Goal: Task Accomplishment & Management: Use online tool/utility

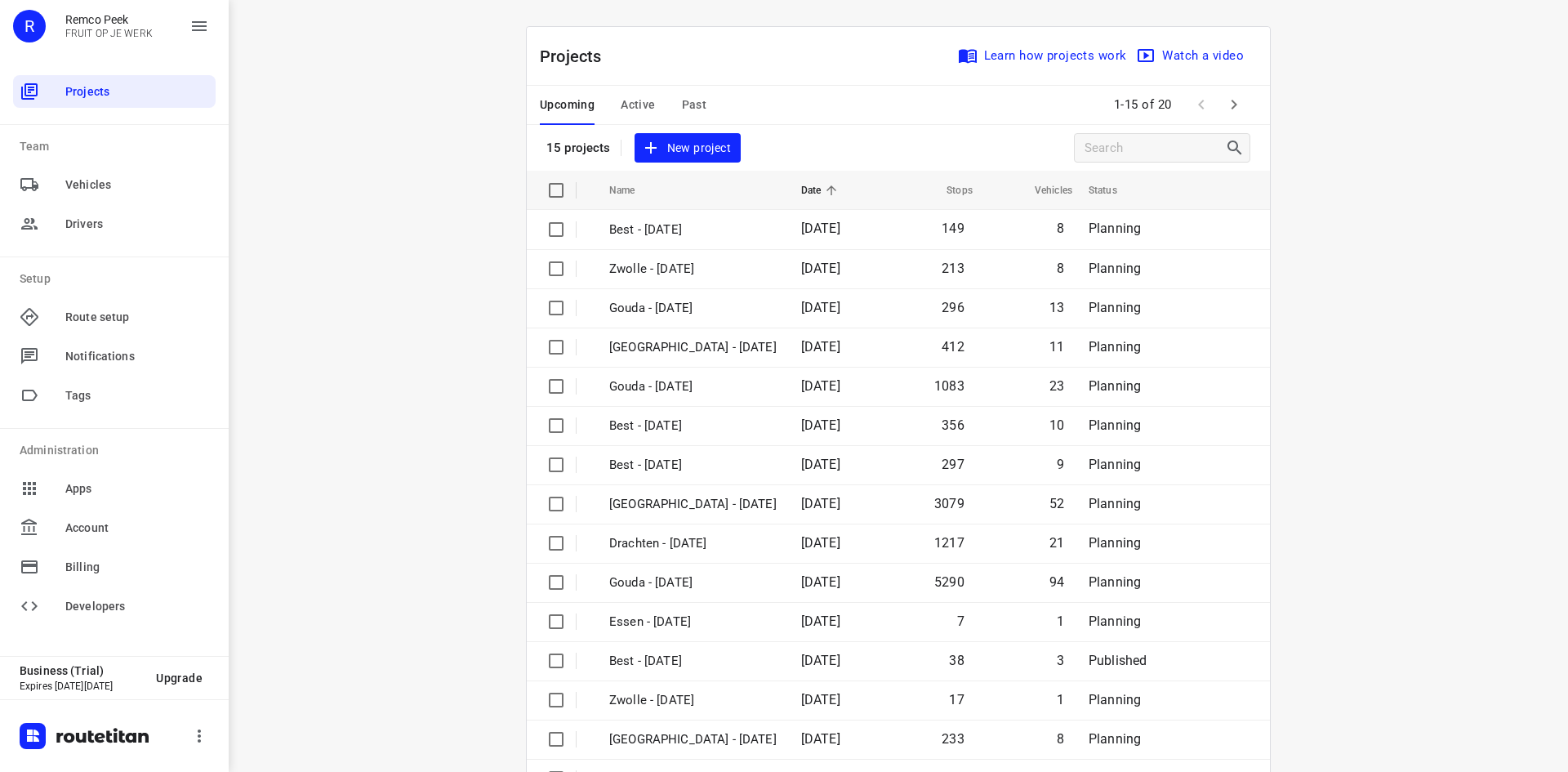
click at [634, 108] on span "Active" at bounding box center [638, 105] width 34 height 21
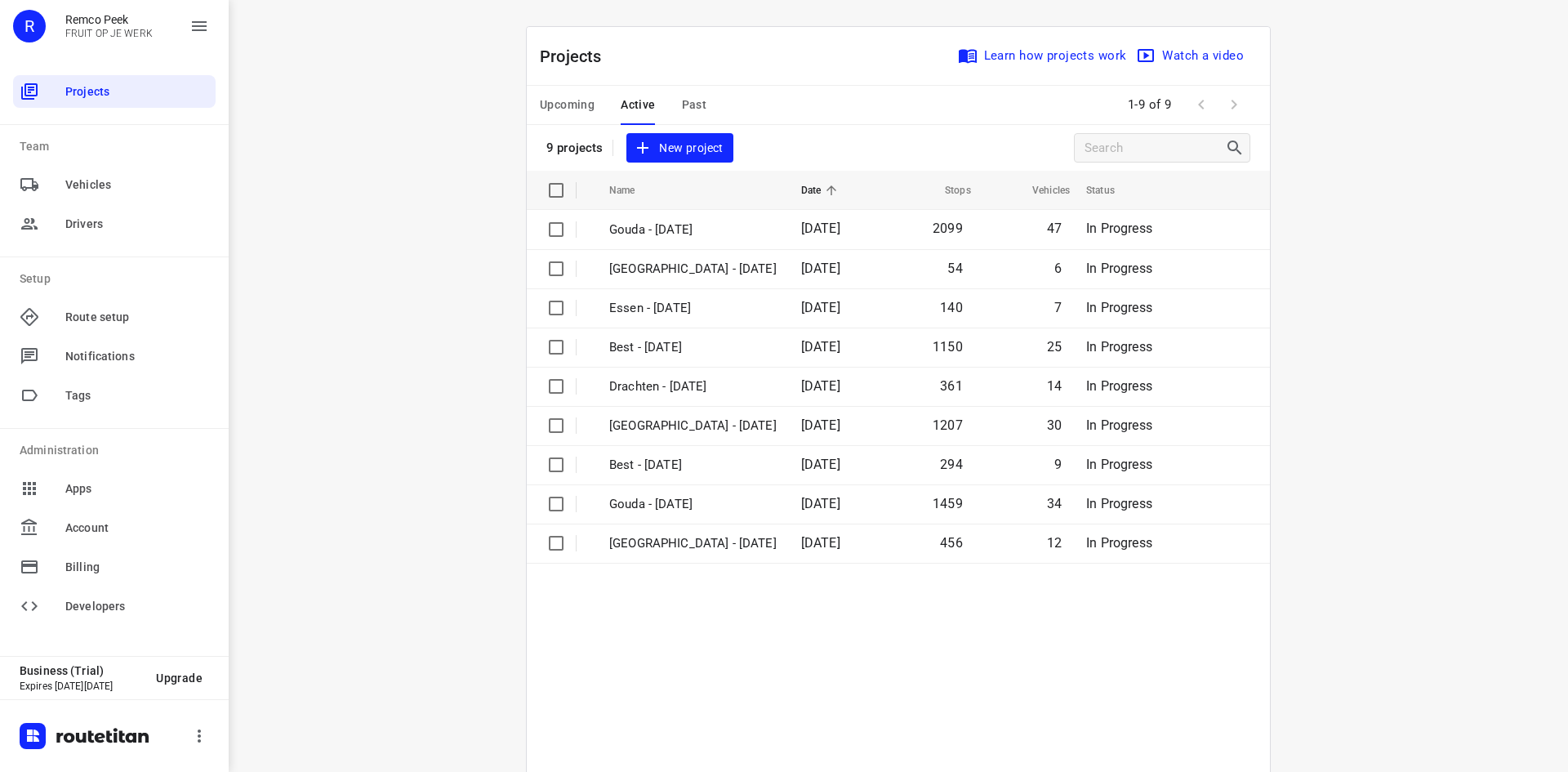
click at [581, 96] on span "Upcoming" at bounding box center [567, 105] width 55 height 21
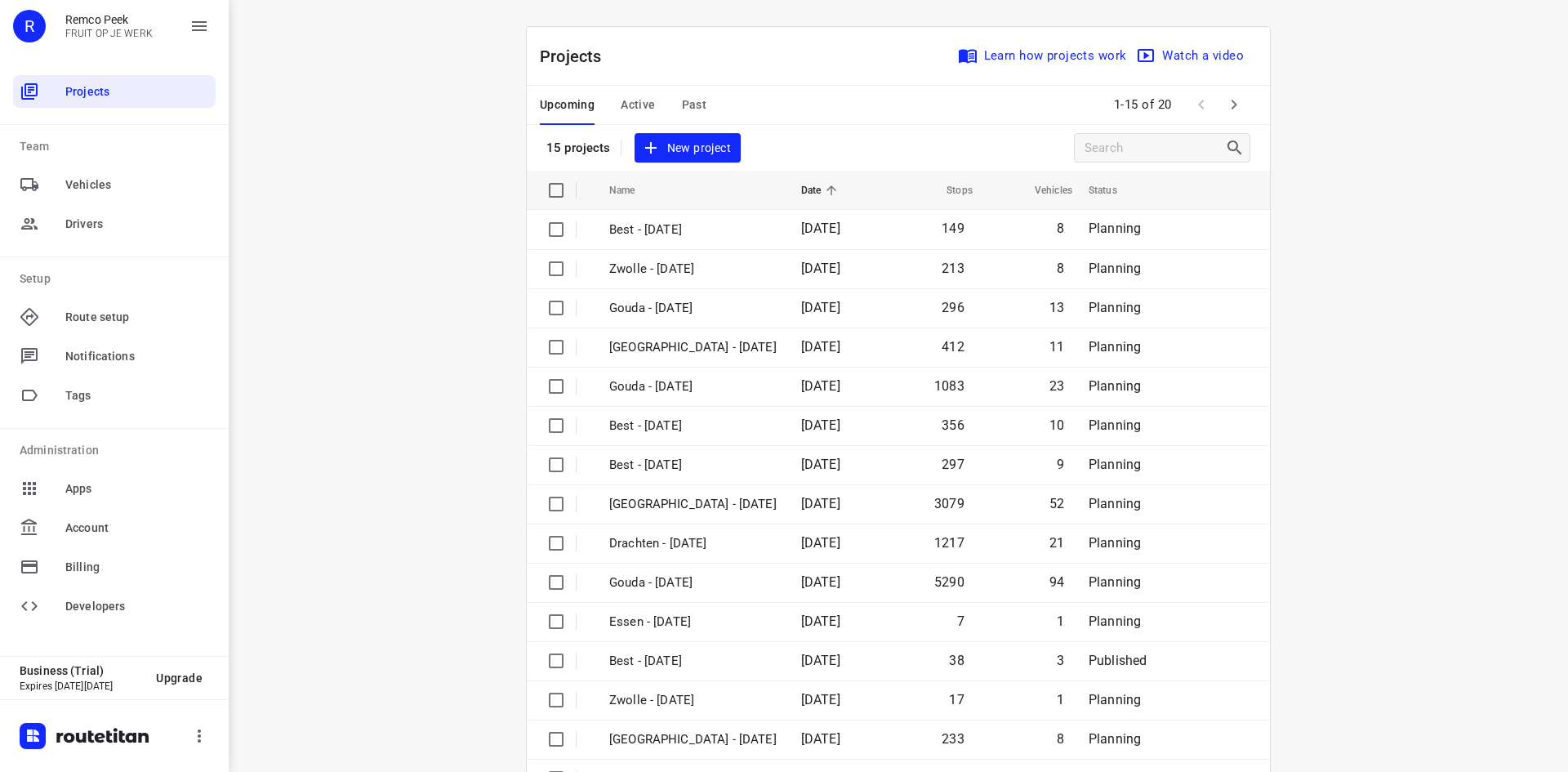
click at [682, 88] on button "Past" at bounding box center [694, 105] width 25 height 39
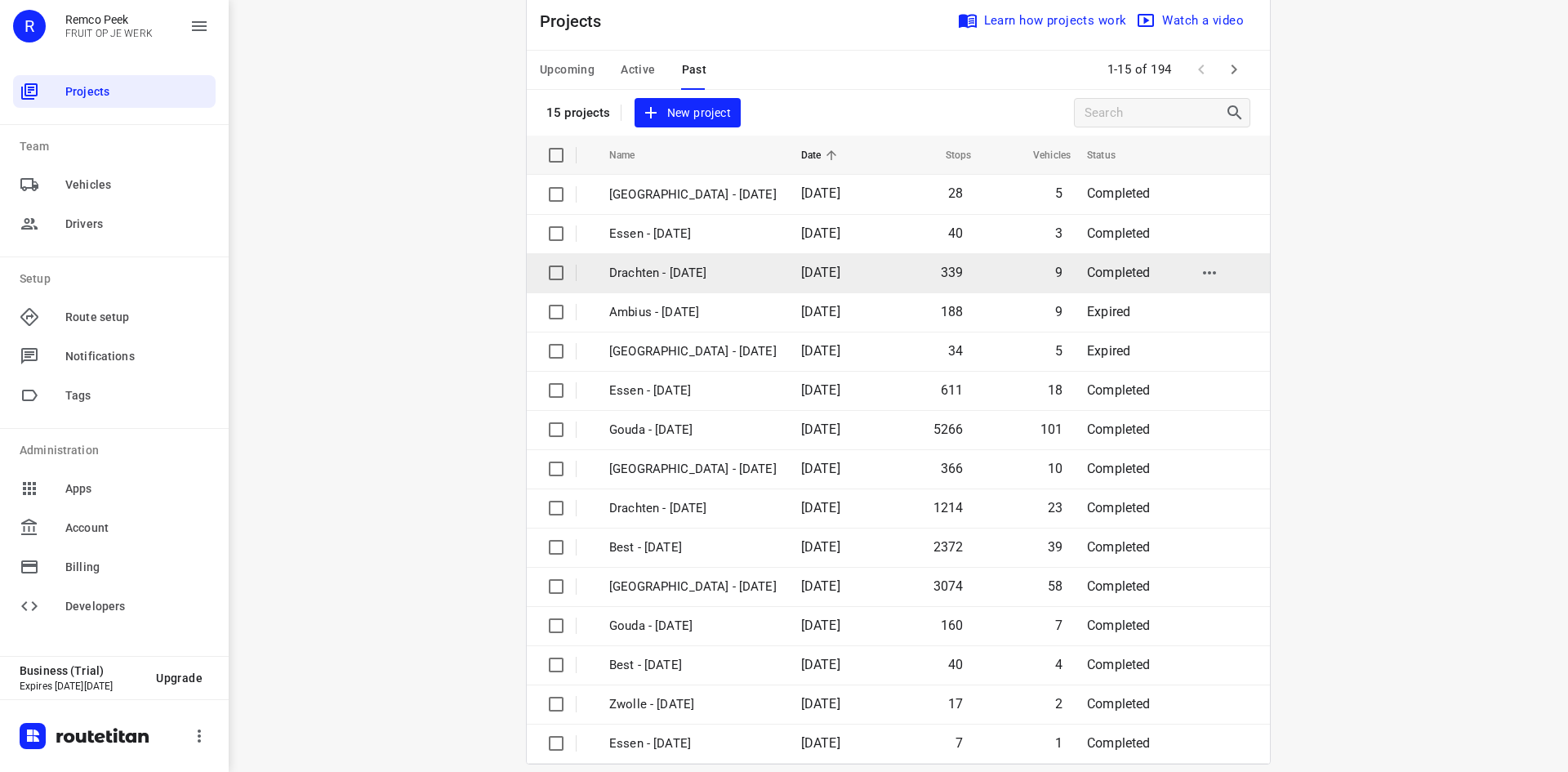
scroll to position [54, 0]
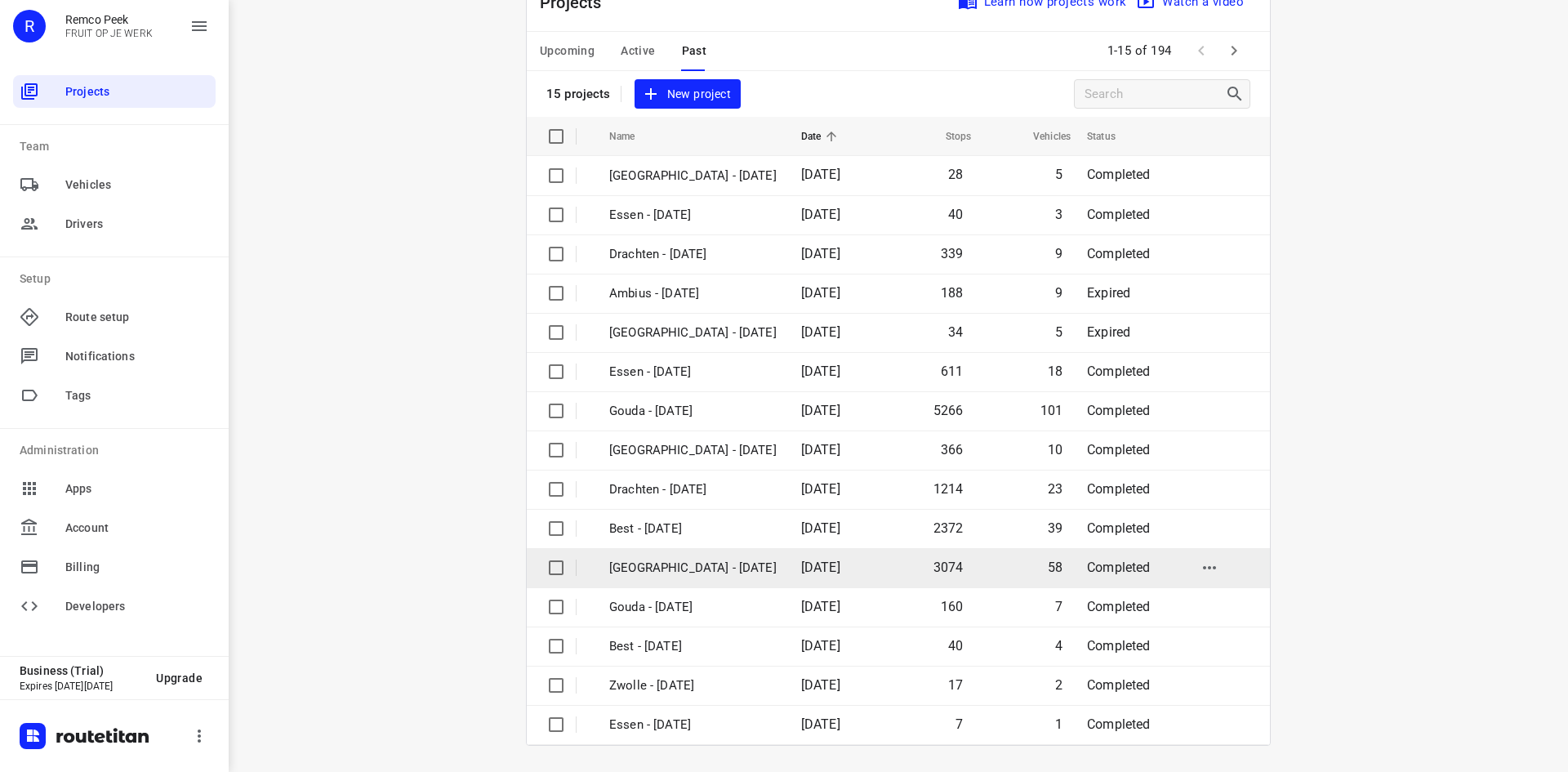
click at [666, 560] on p "[GEOGRAPHIC_DATA] - [DATE]" at bounding box center [693, 568] width 167 height 19
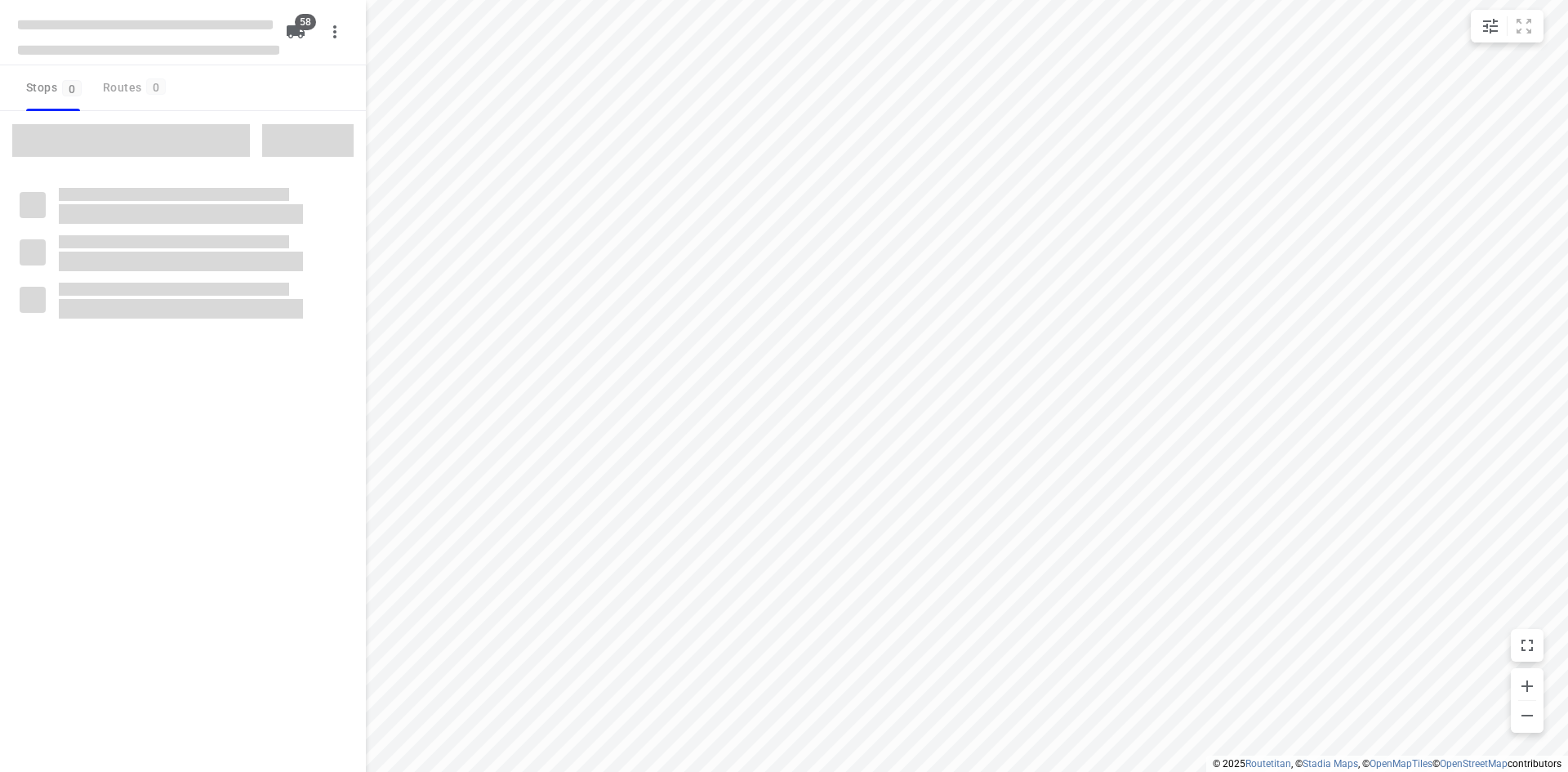
checkbox input "true"
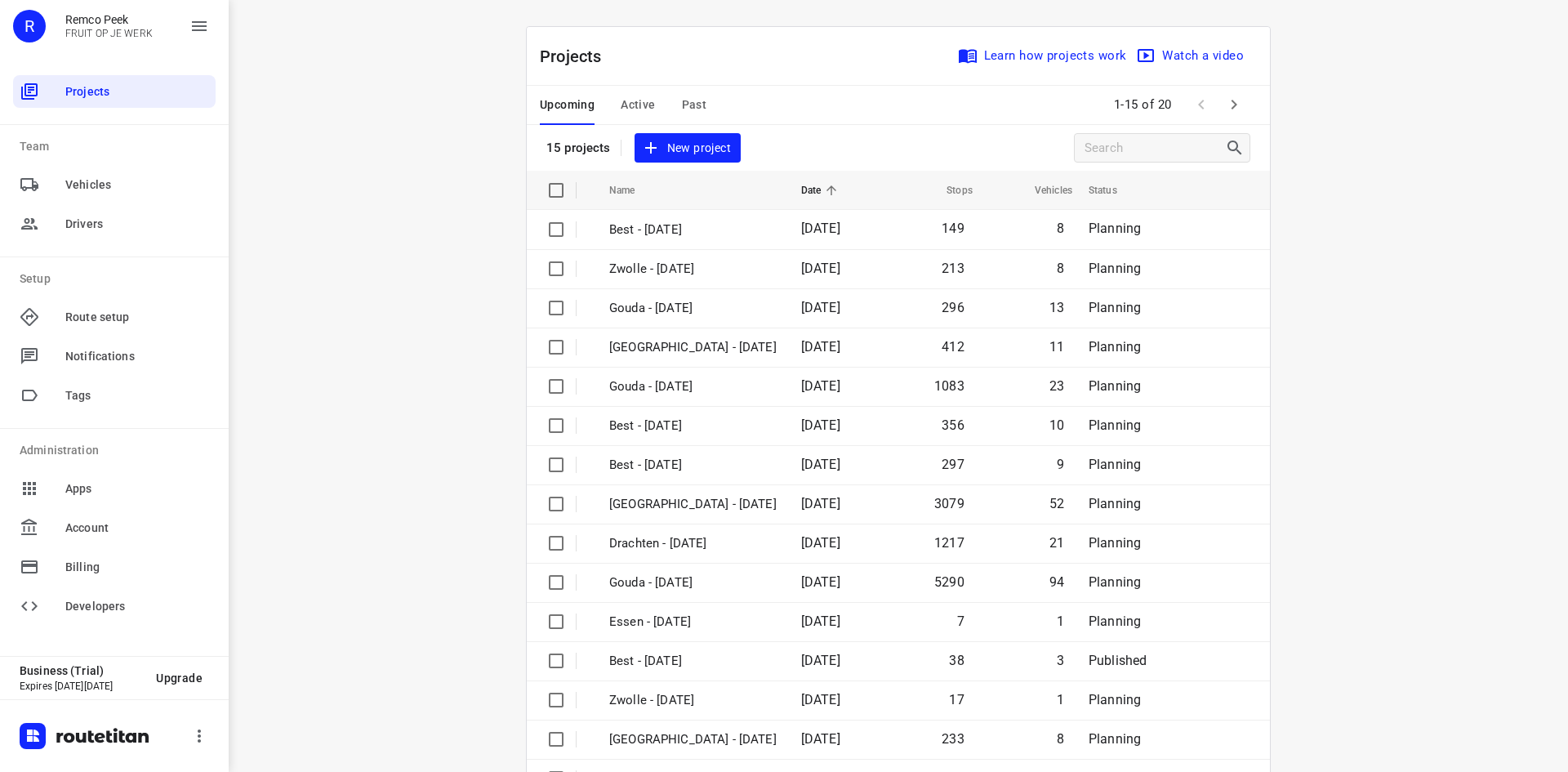
click at [621, 101] on span "Active" at bounding box center [638, 105] width 34 height 21
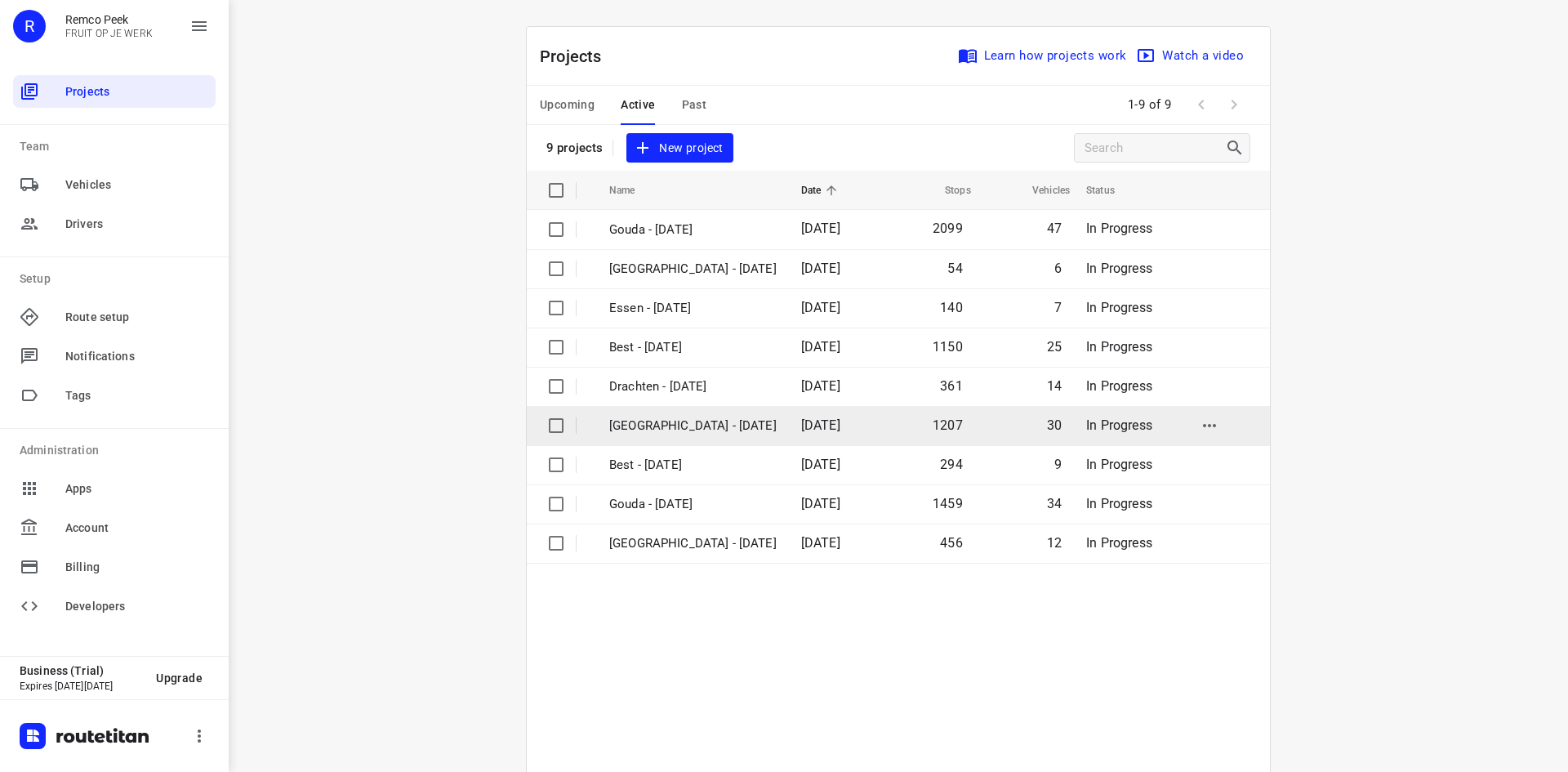
click at [620, 412] on td "[GEOGRAPHIC_DATA] - [DATE]" at bounding box center [690, 426] width 196 height 39
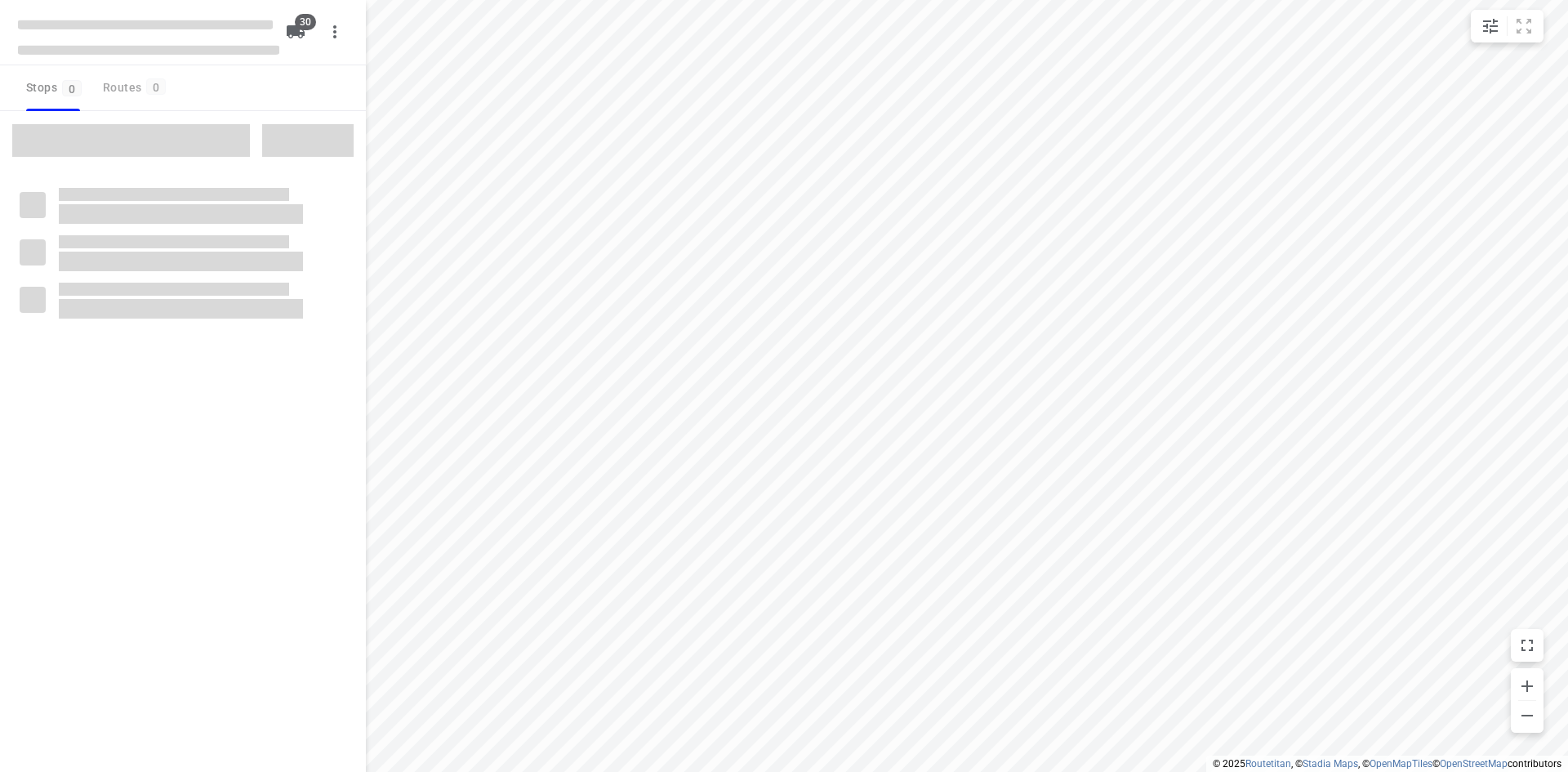
checkbox input "true"
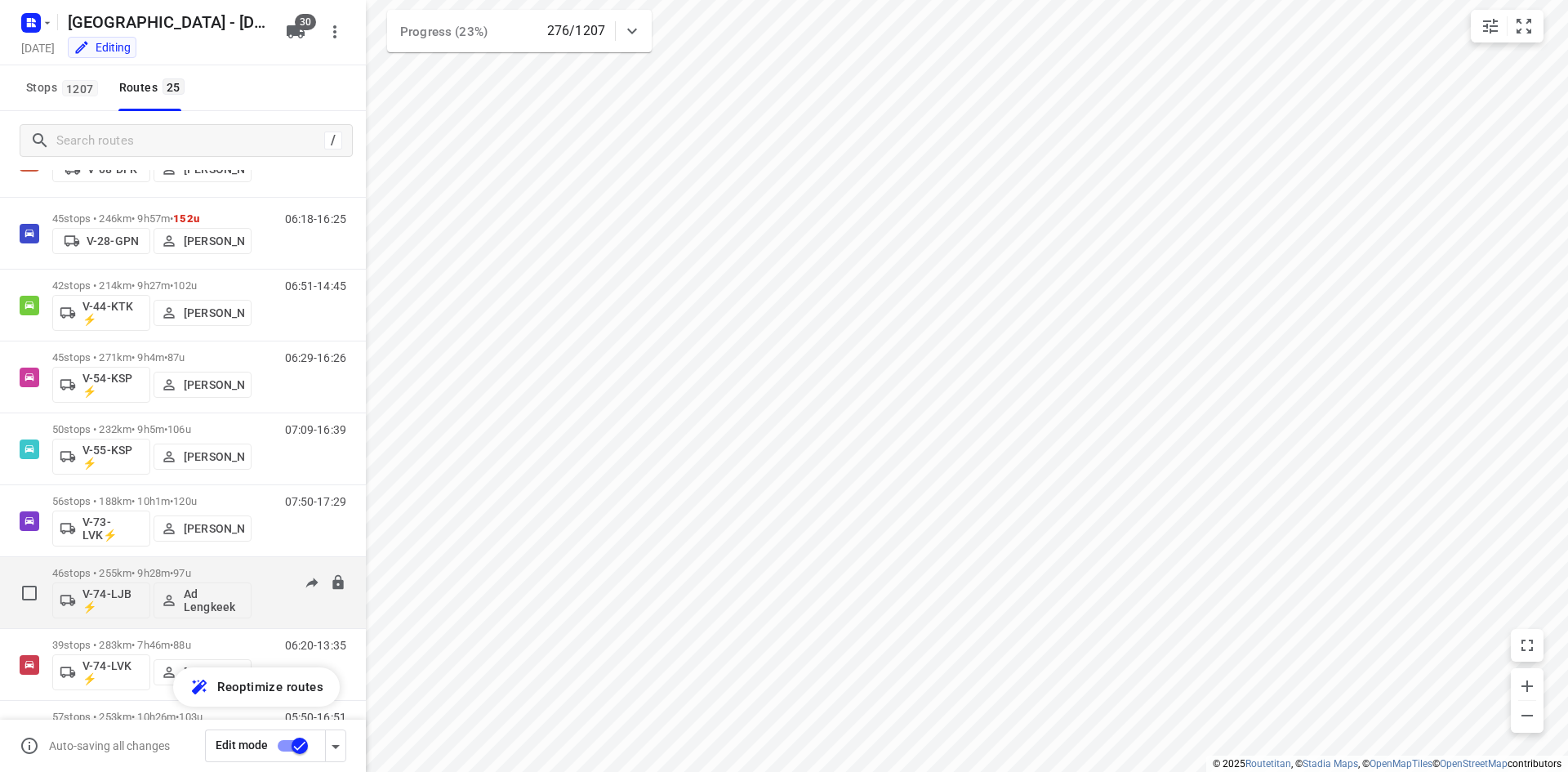
scroll to position [572, 0]
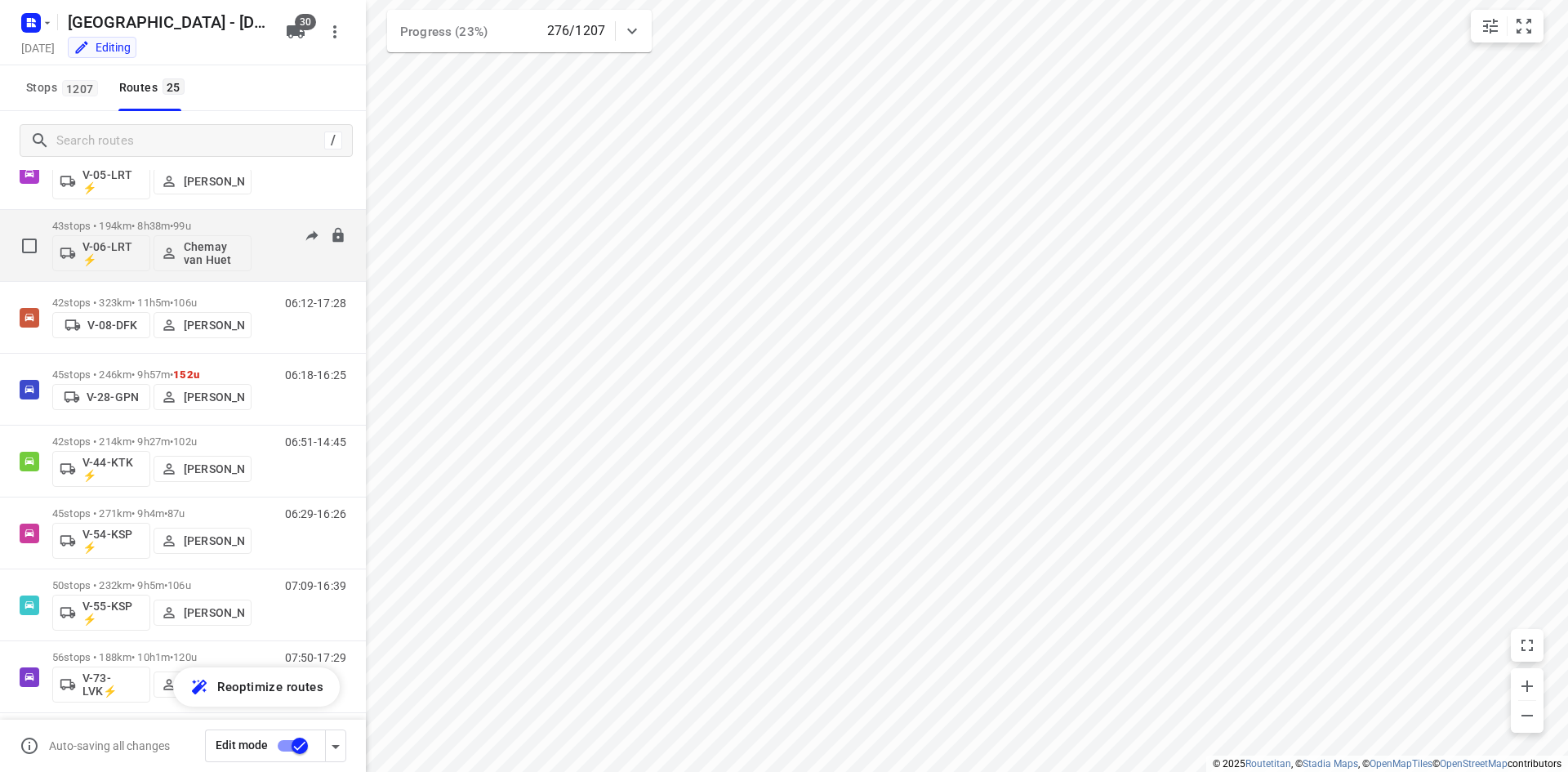
click at [131, 225] on p "43 stops • 194km • 8h38m • 99u" at bounding box center [152, 226] width 199 height 12
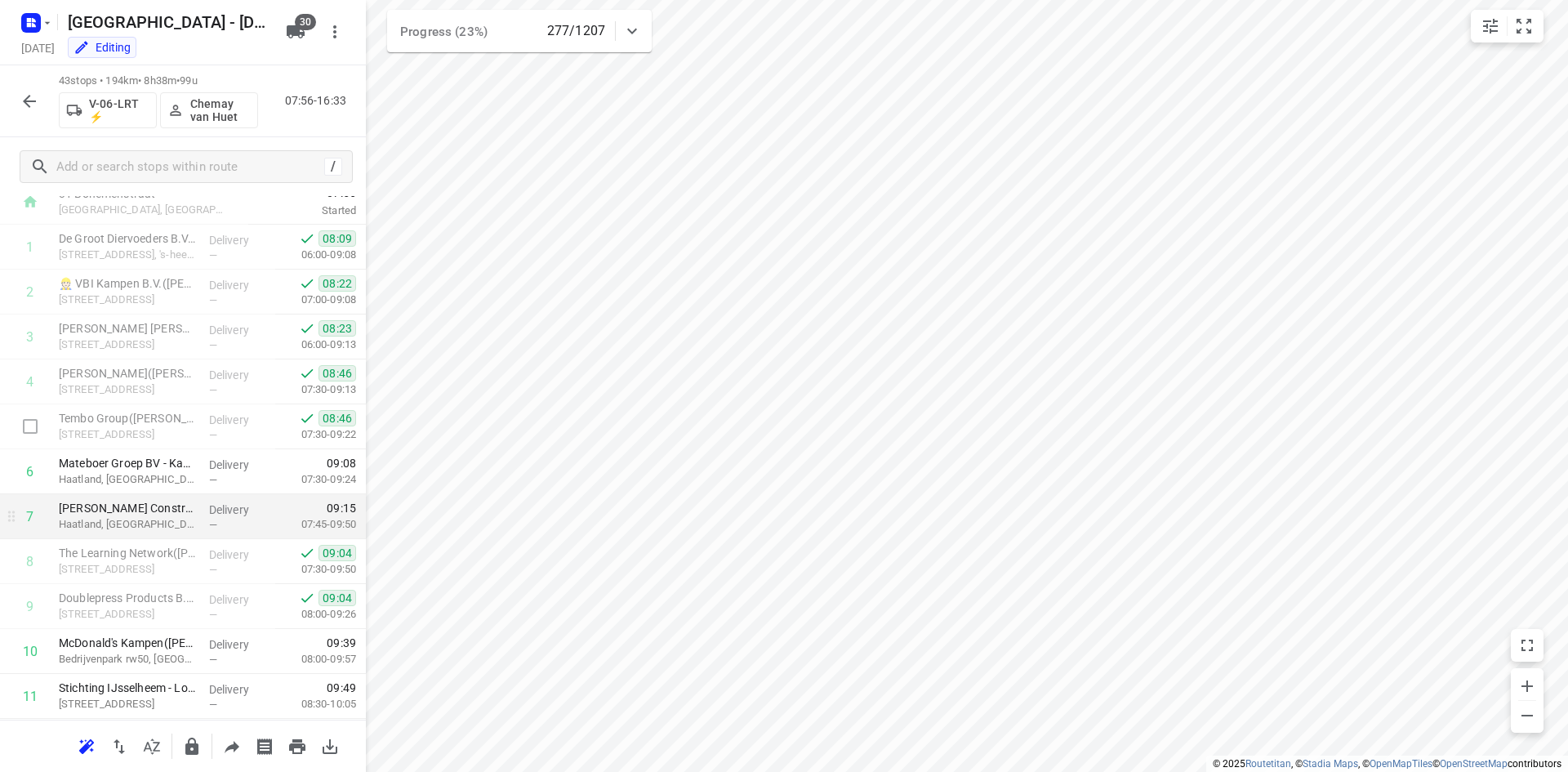
scroll to position [82, 0]
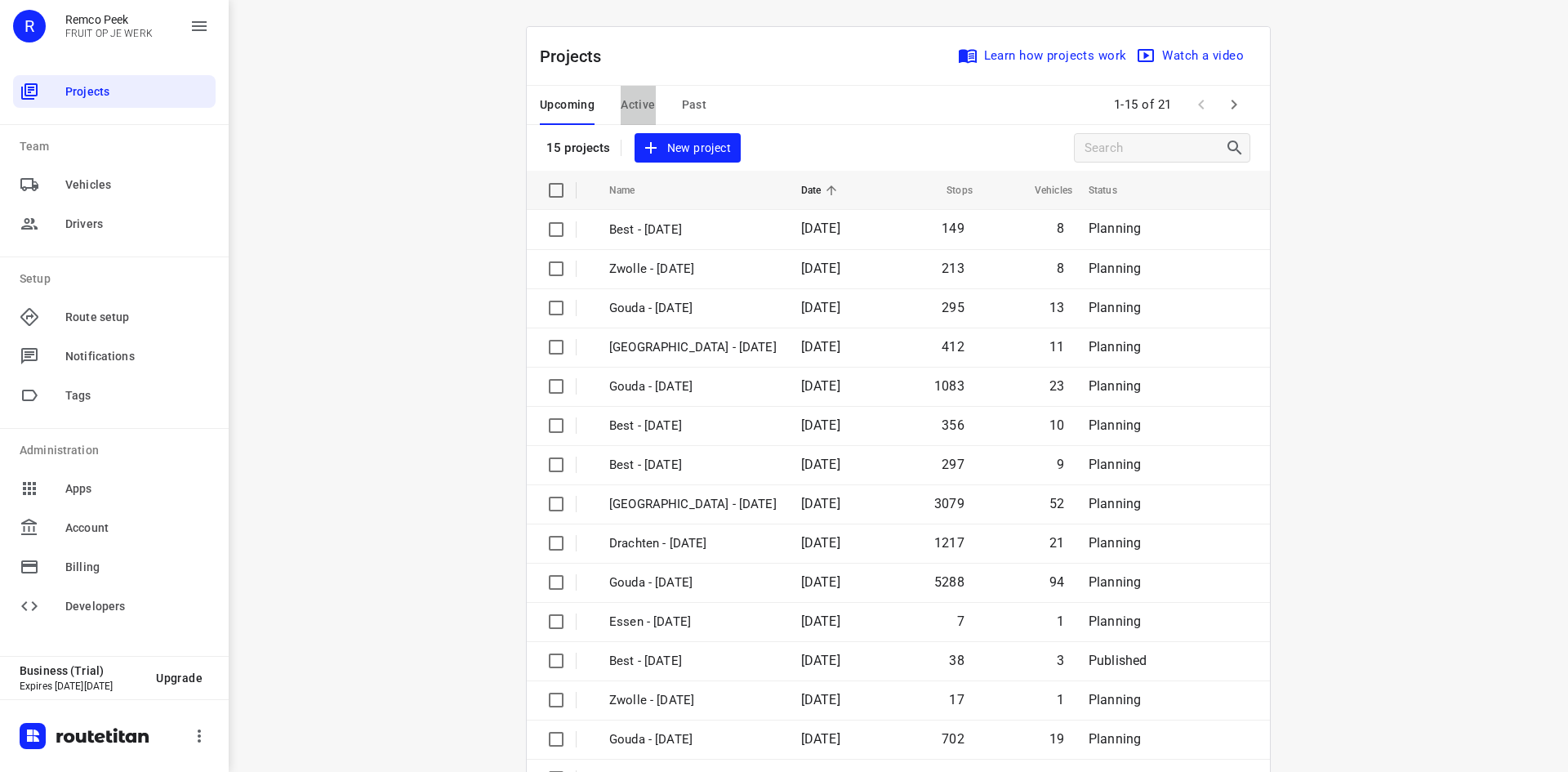
click at [626, 102] on span "Active" at bounding box center [638, 105] width 34 height 21
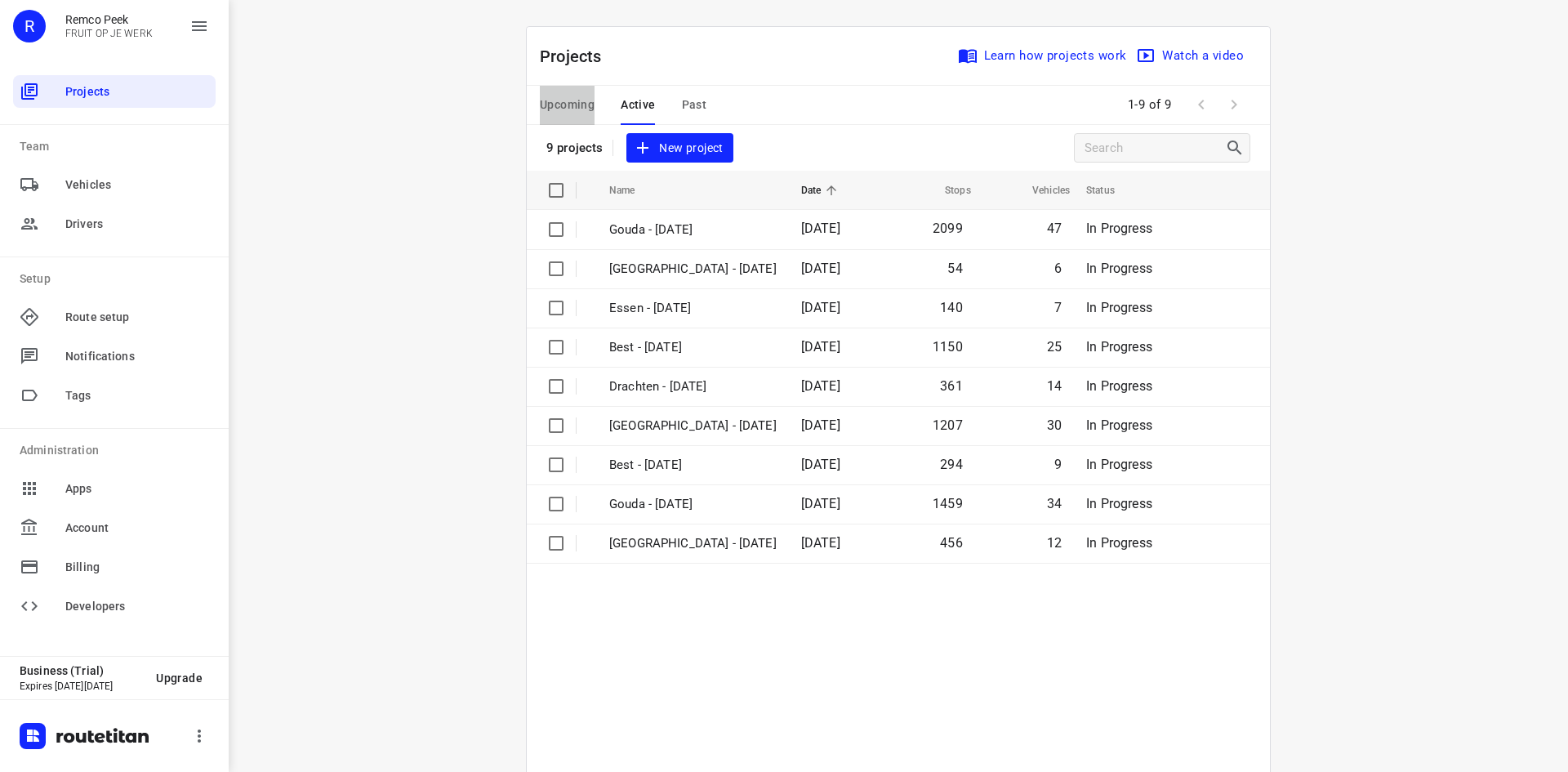
click at [577, 102] on span "Upcoming" at bounding box center [567, 105] width 55 height 21
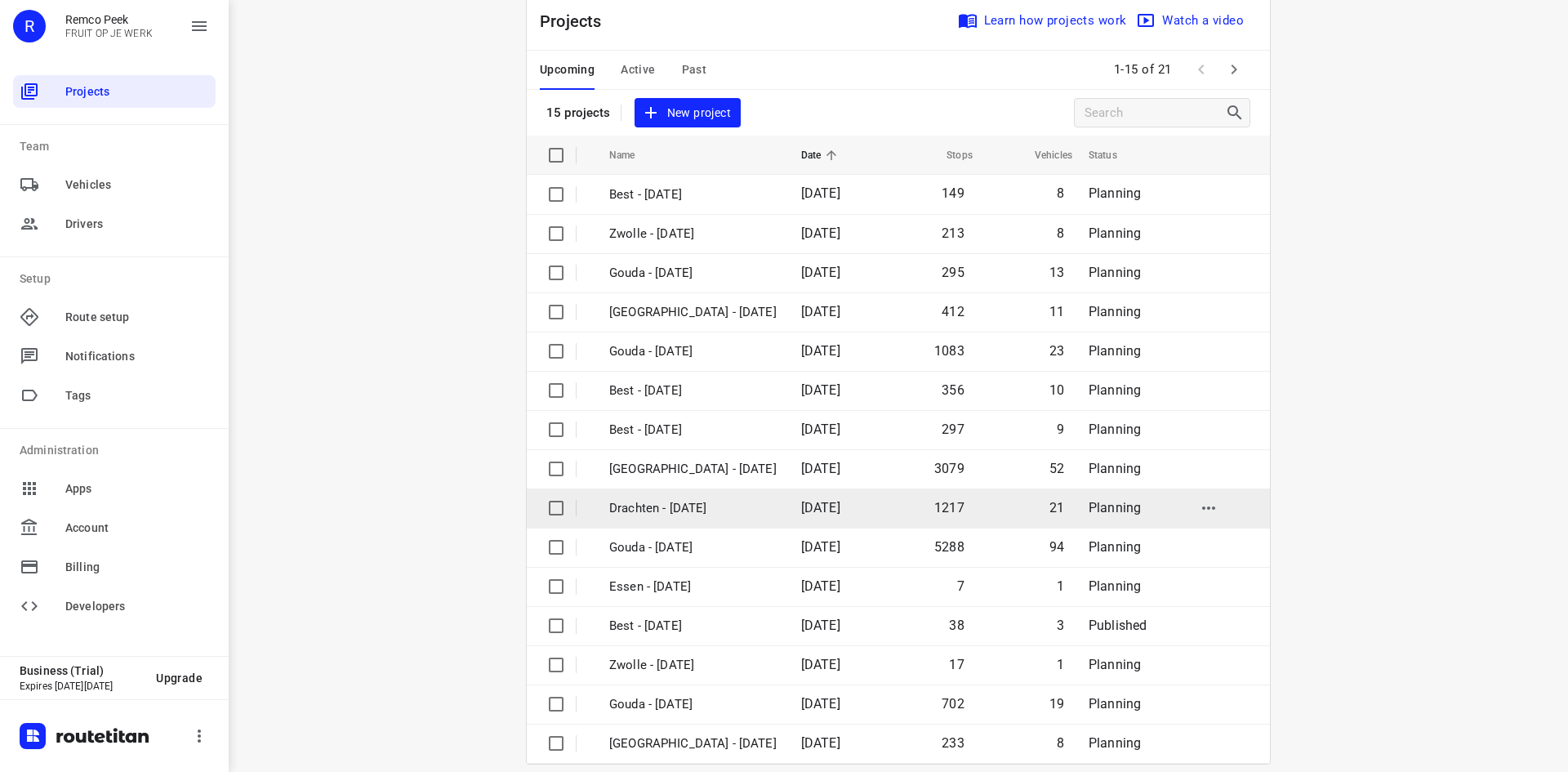
scroll to position [54, 0]
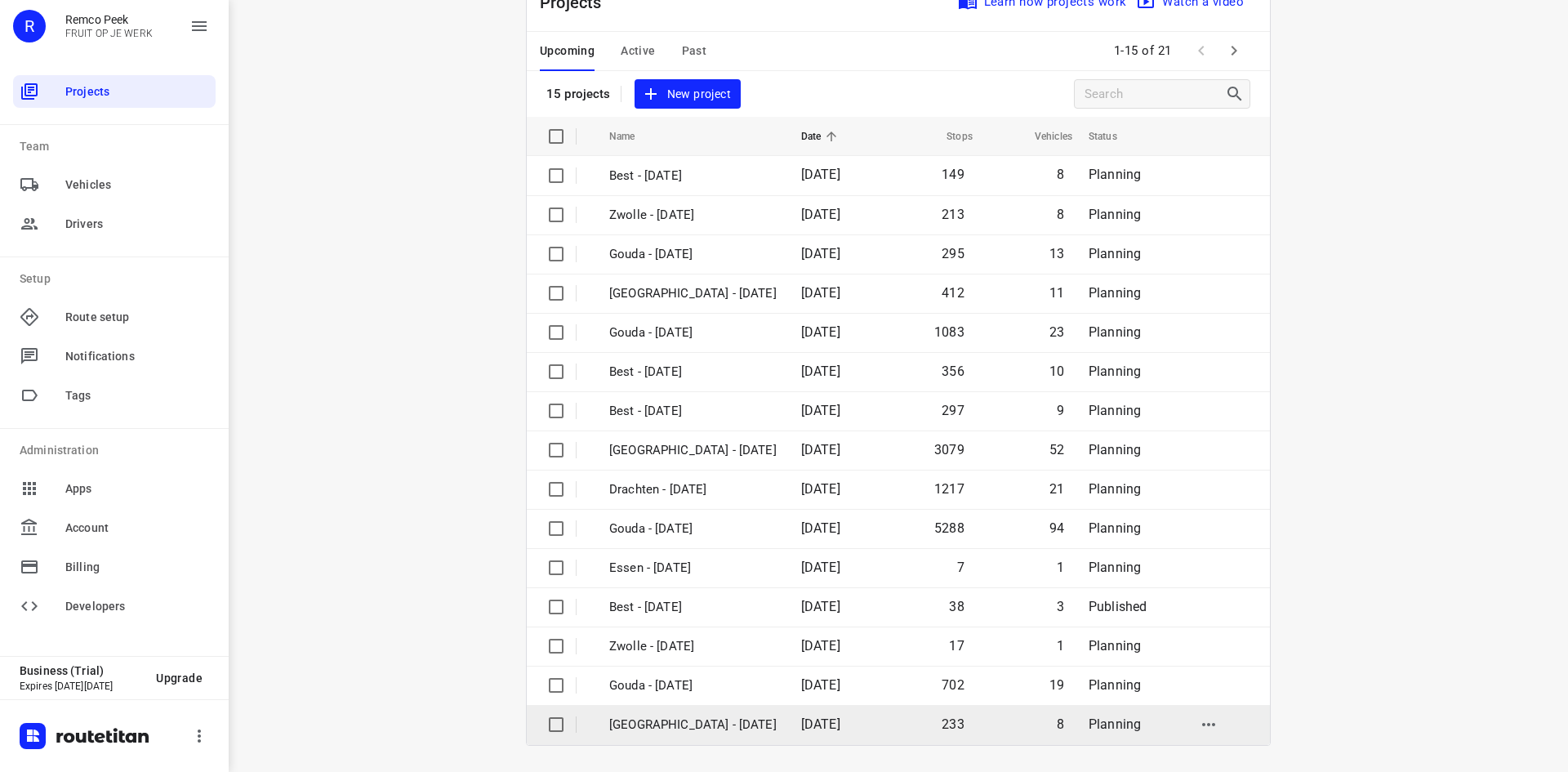
click at [638, 717] on p "[GEOGRAPHIC_DATA] - [DATE]" at bounding box center [693, 725] width 167 height 19
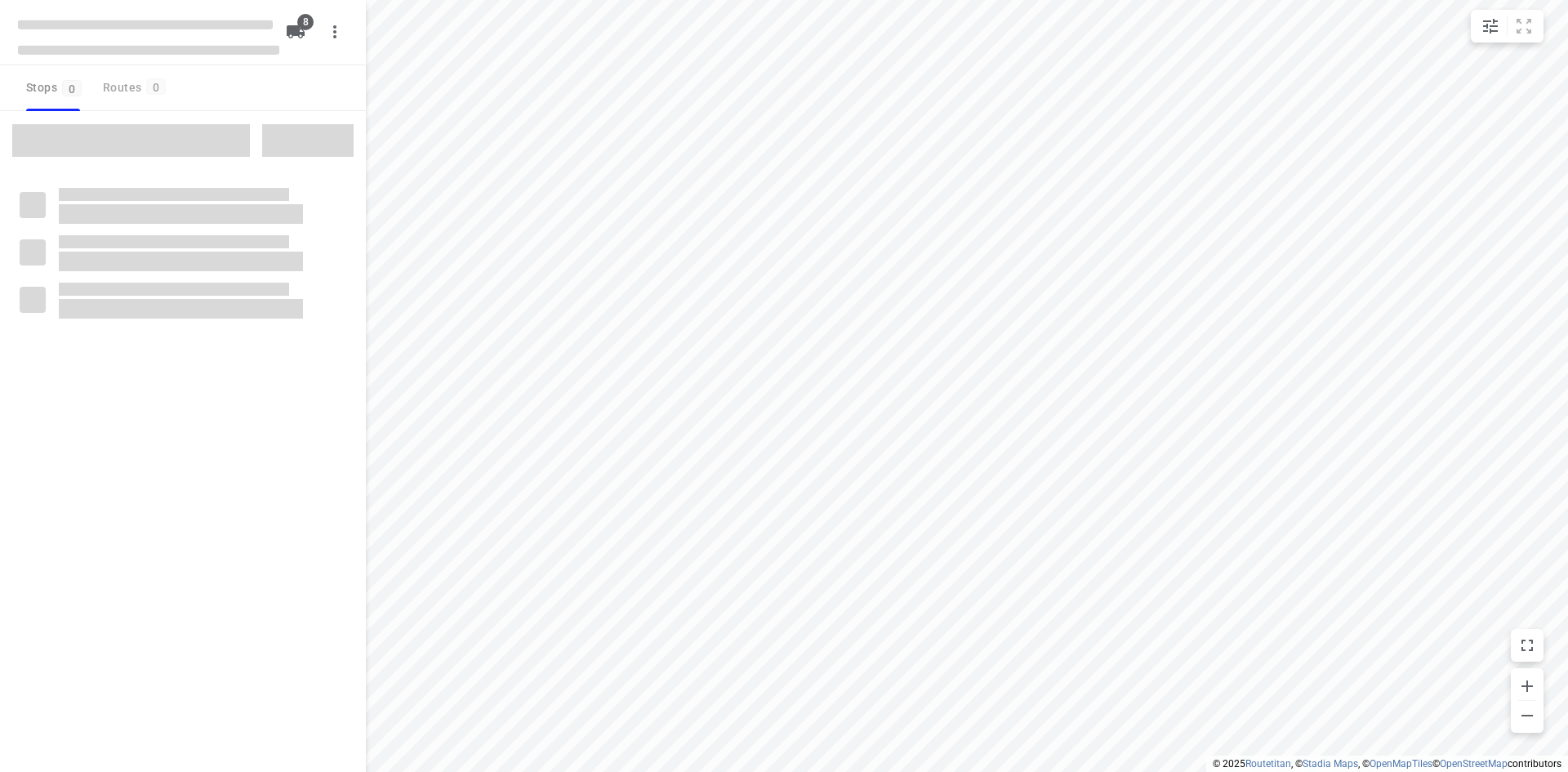
checkbox input "true"
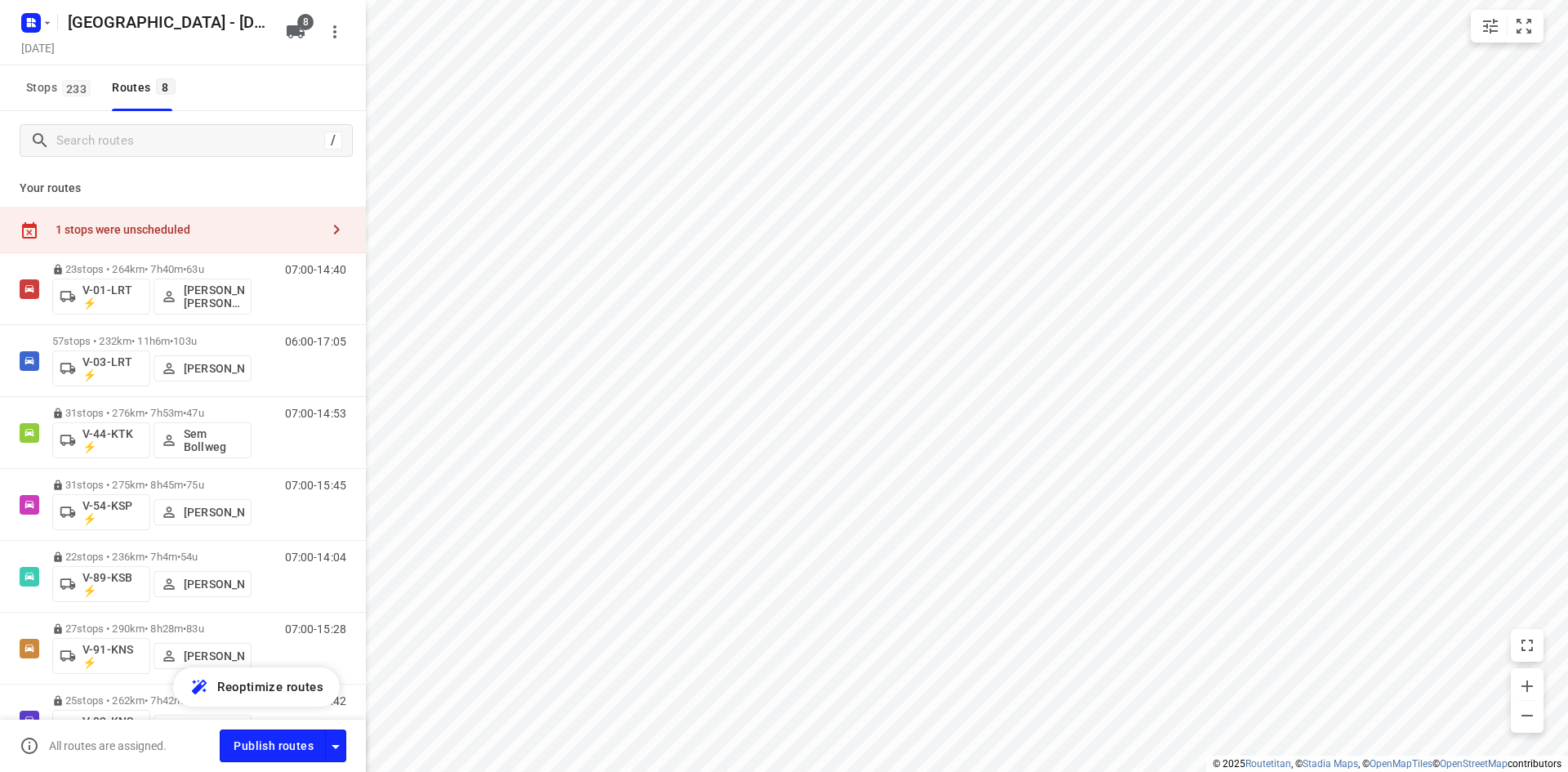
click at [120, 219] on div "1 stops were unscheduled" at bounding box center [182, 229] width 366 height 46
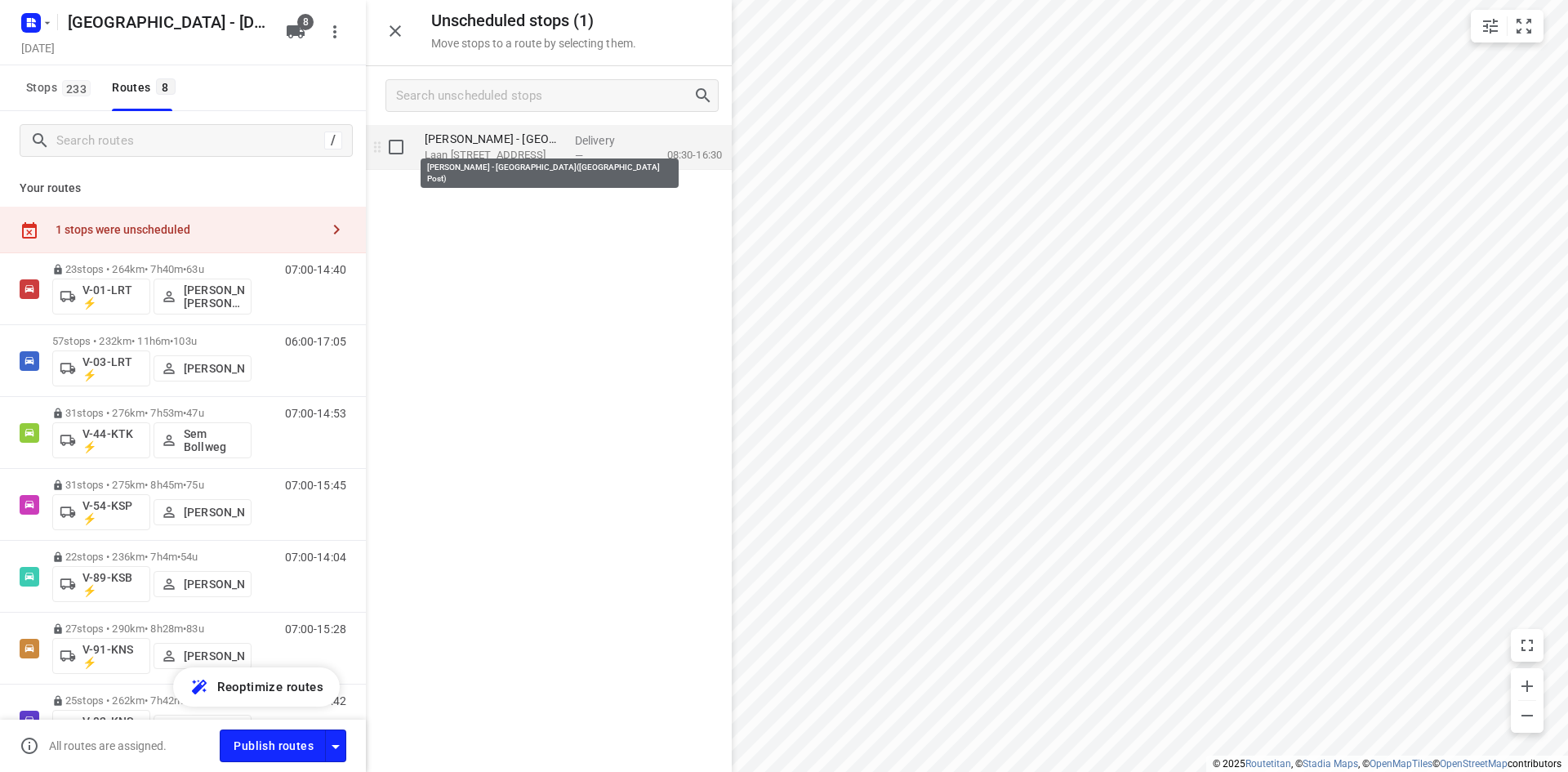
click at [507, 141] on p "Arbo Unie - Groningen(Wendel Post)" at bounding box center [494, 138] width 137 height 16
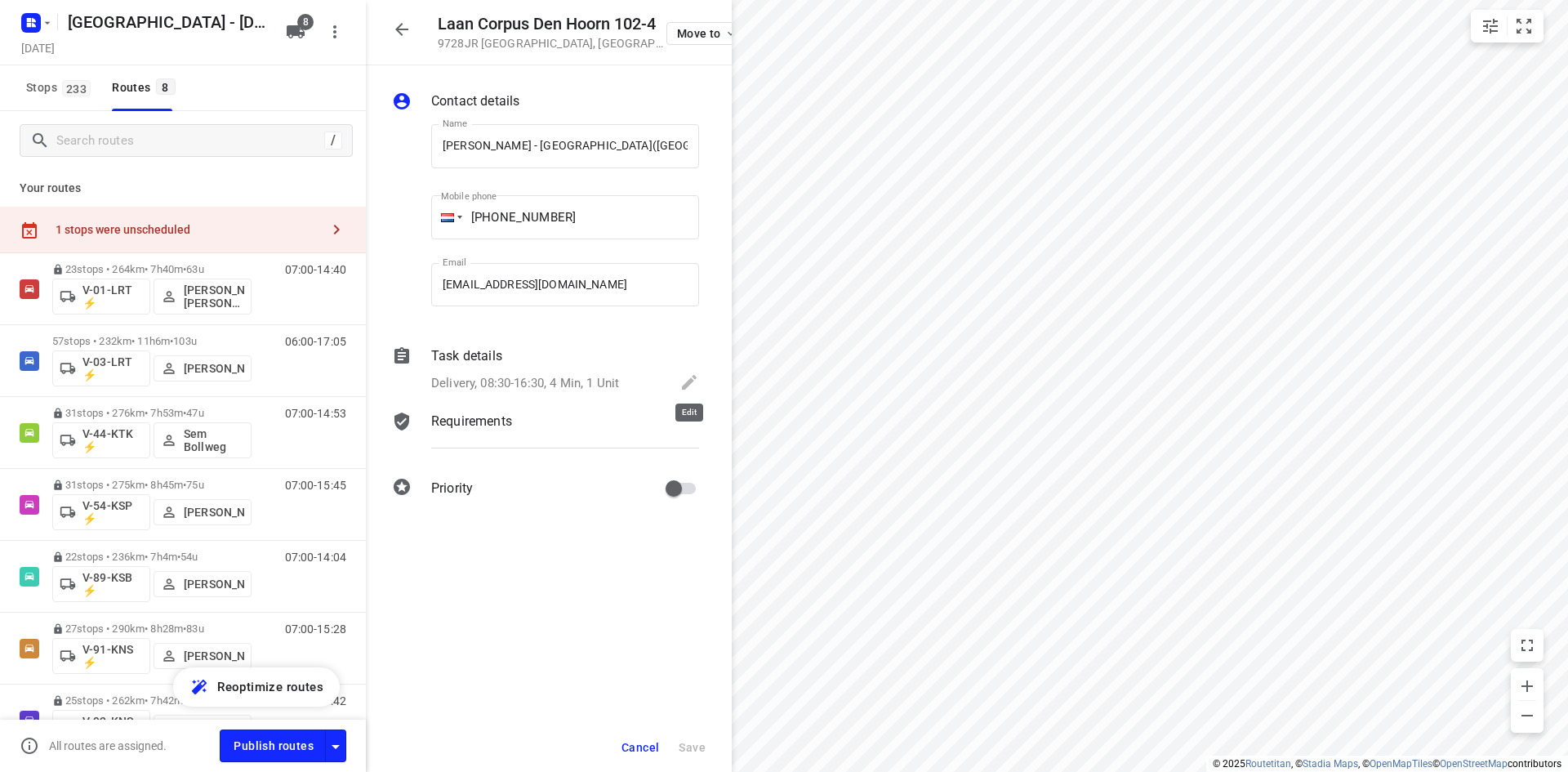
click at [685, 387] on icon at bounding box center [689, 383] width 15 height 15
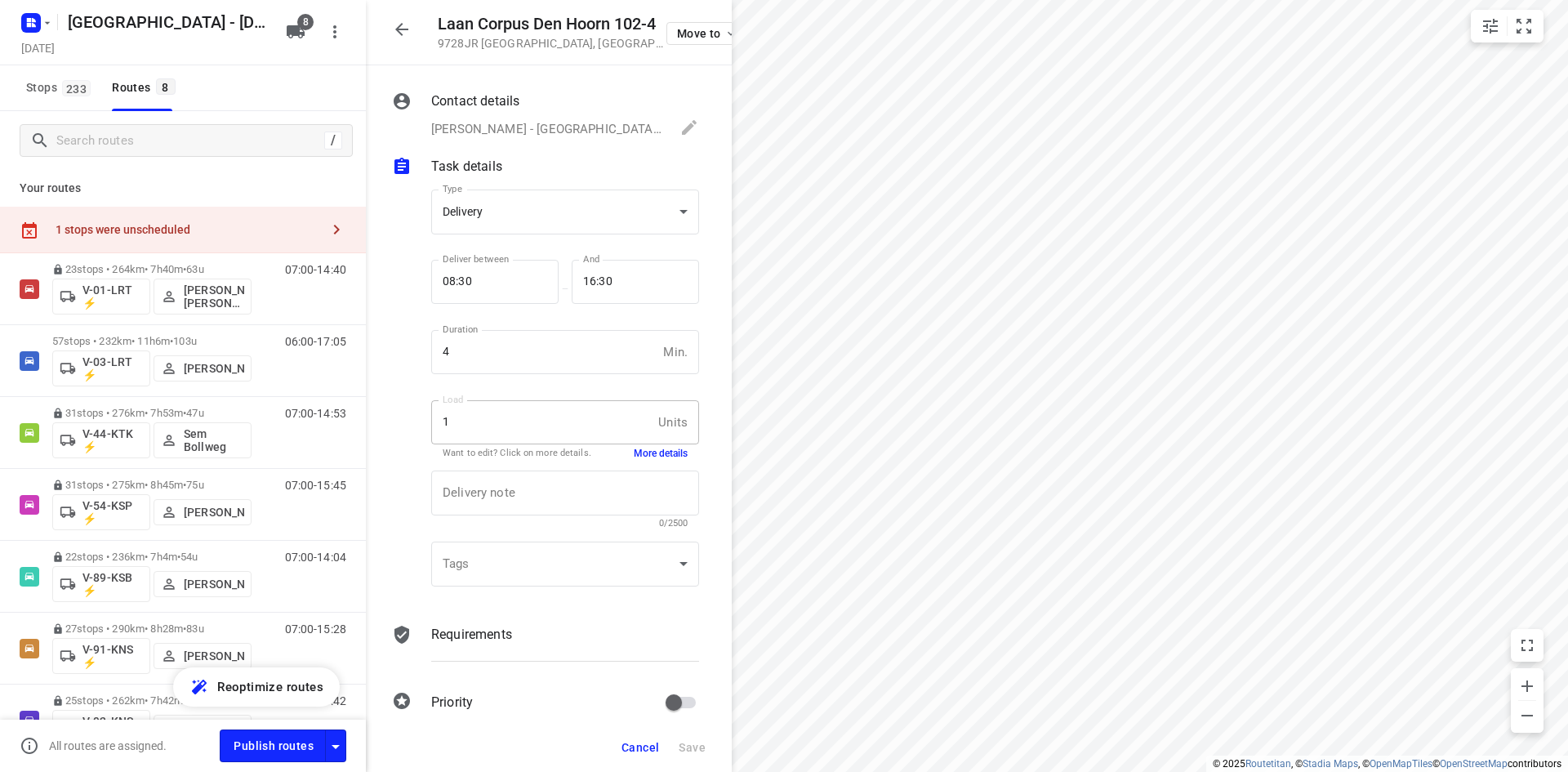
click at [621, 743] on button "Cancel" at bounding box center [641, 747] width 51 height 29
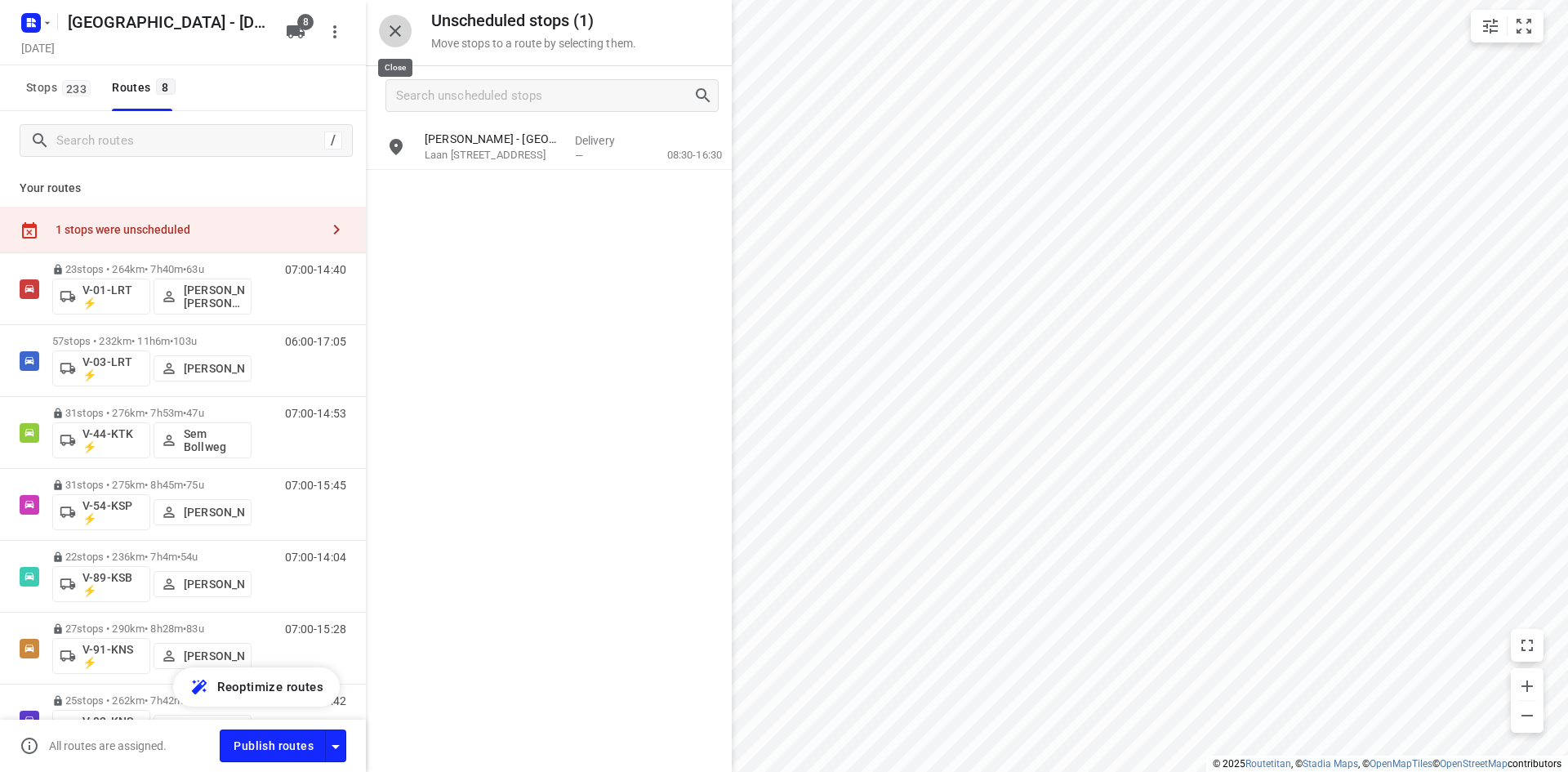
click at [395, 37] on icon "button" at bounding box center [395, 31] width 20 height 20
click at [123, 232] on div "1 stops were unscheduled" at bounding box center [187, 229] width 264 height 13
click at [453, 167] on div "Arbo Unie - Groningen(Wendel Post) Laan Corpus Den Hoorn 102-4, Groningen" at bounding box center [494, 148] width 150 height 45
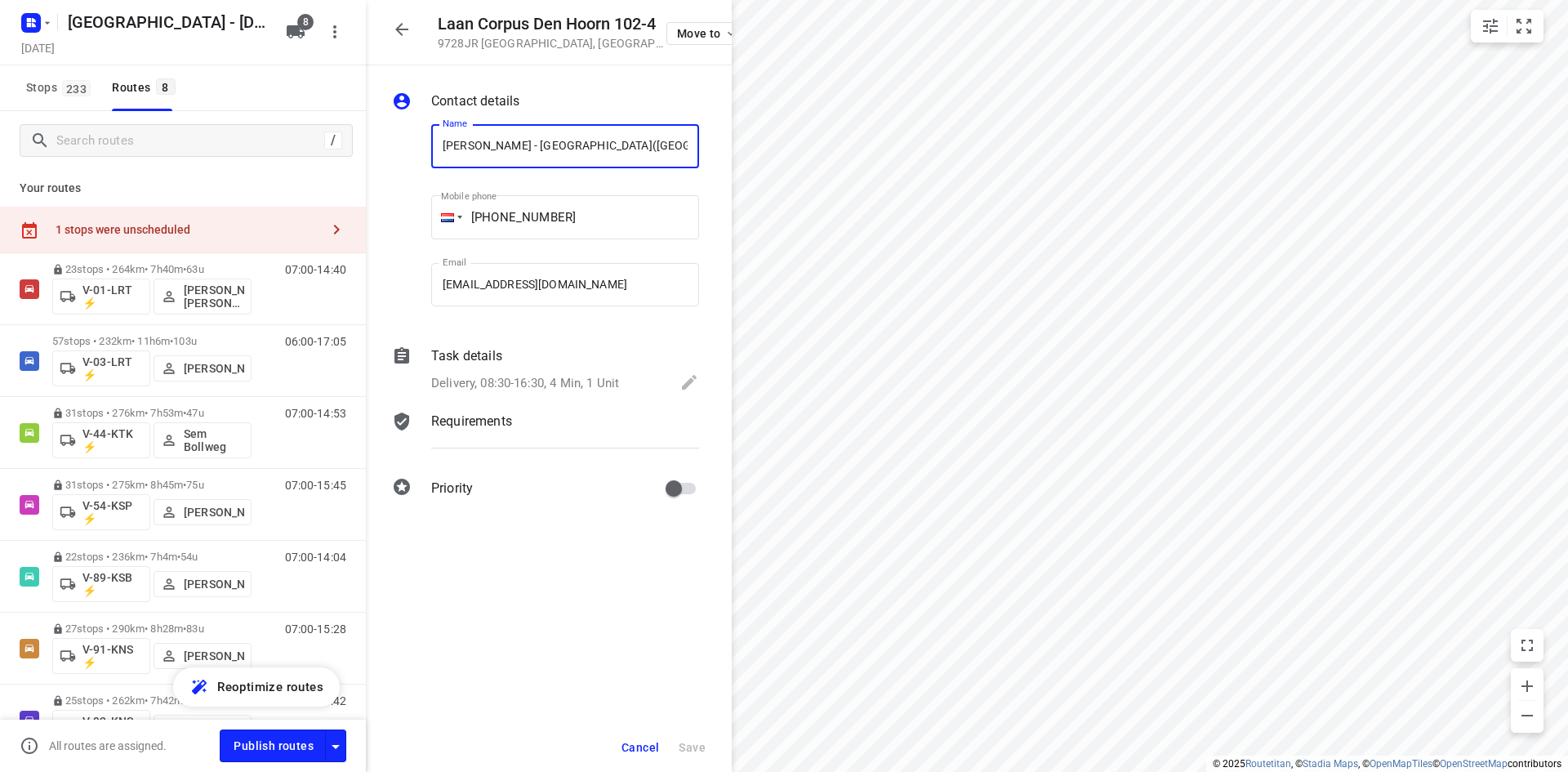
drag, startPoint x: 556, startPoint y: 146, endPoint x: 403, endPoint y: 147, distance: 153.0
click at [403, 147] on div "Name Arbo Unie - Groningen(Wendel Post) Name Mobile phone +06 52501291 ​ Email …" at bounding box center [545, 218] width 313 height 215
click at [392, 25] on icon "button" at bounding box center [402, 29] width 20 height 20
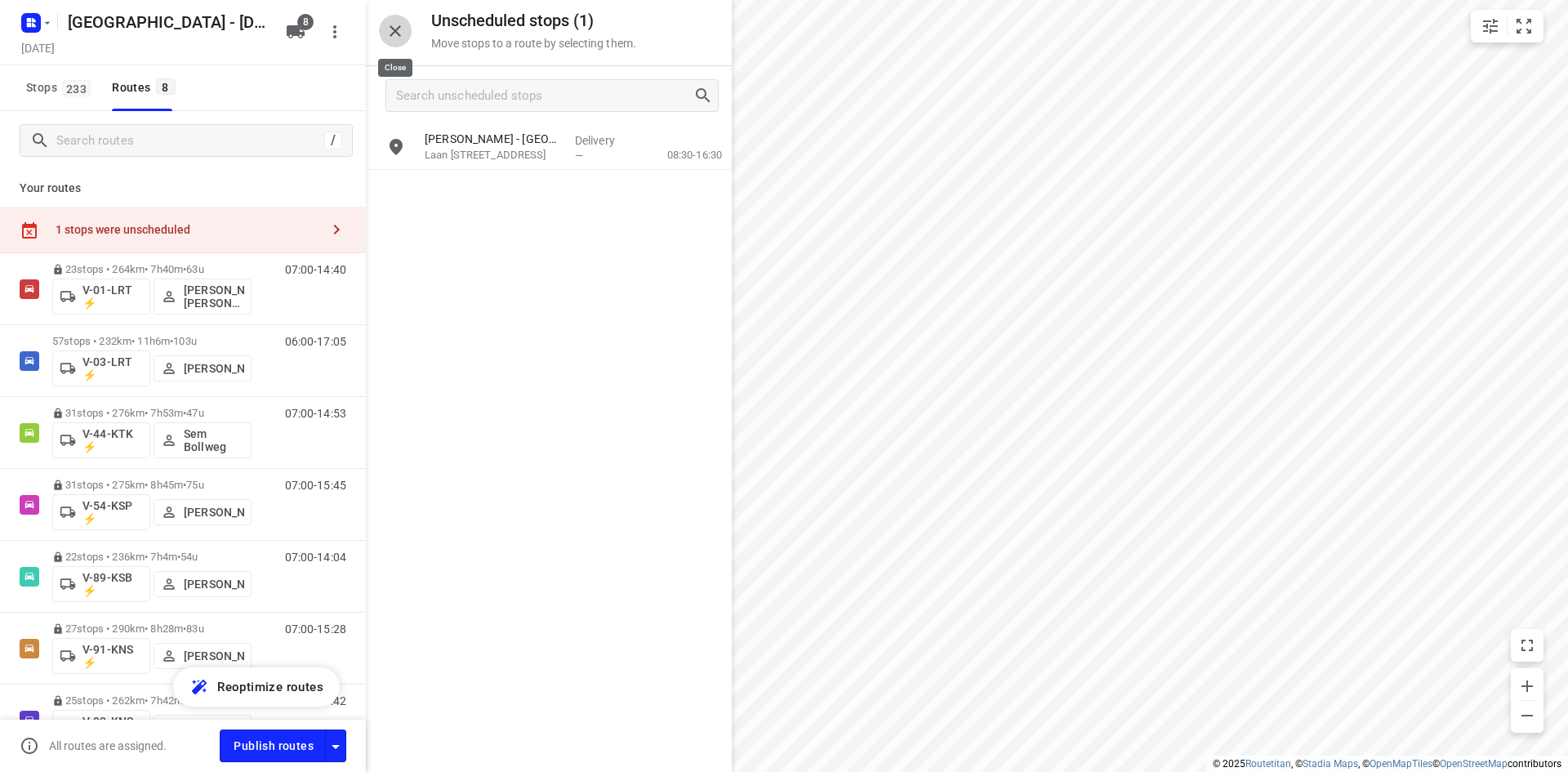
click at [385, 25] on button "button" at bounding box center [395, 31] width 33 height 33
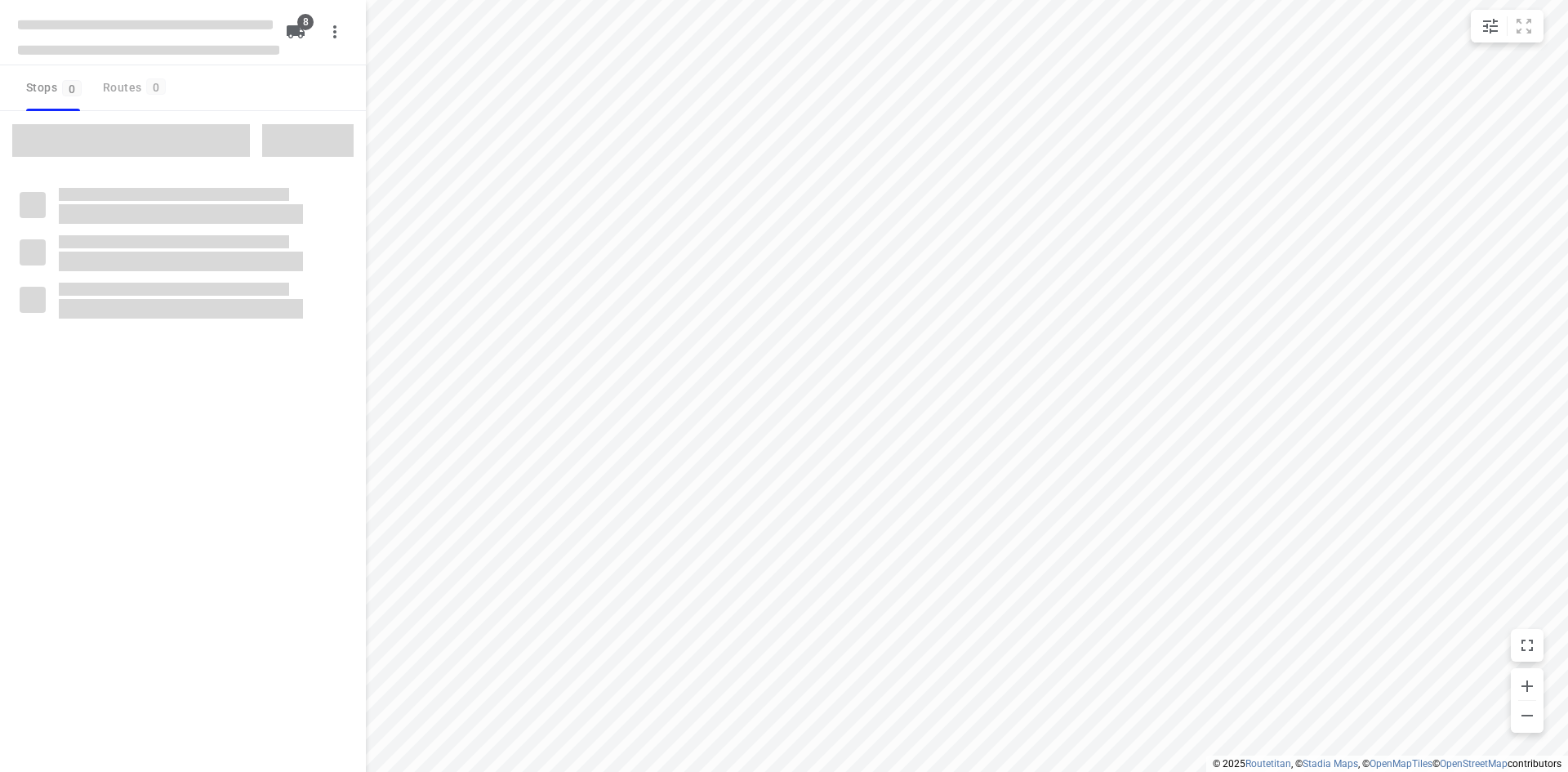
checkbox input "true"
